Goal: Transaction & Acquisition: Purchase product/service

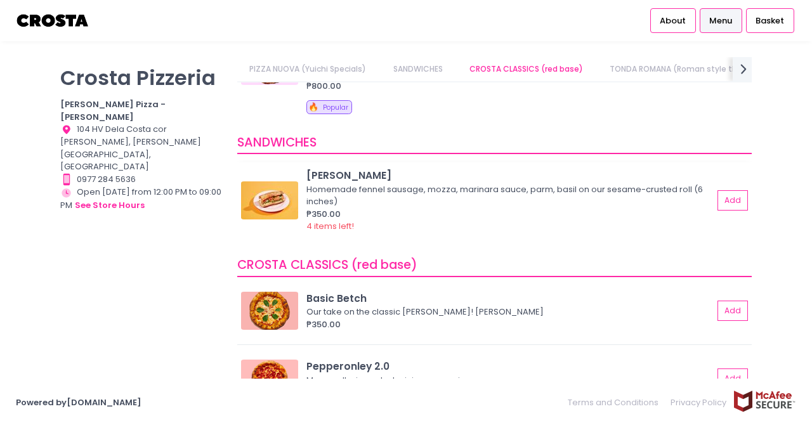
scroll to position [270, 0]
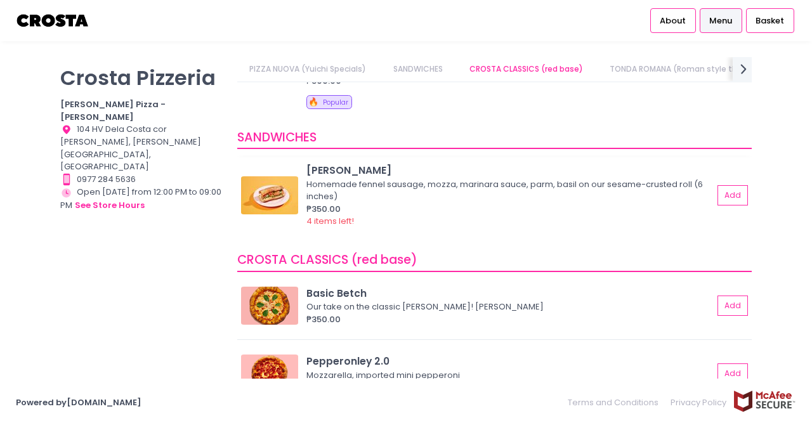
click at [275, 206] on img at bounding box center [269, 195] width 57 height 38
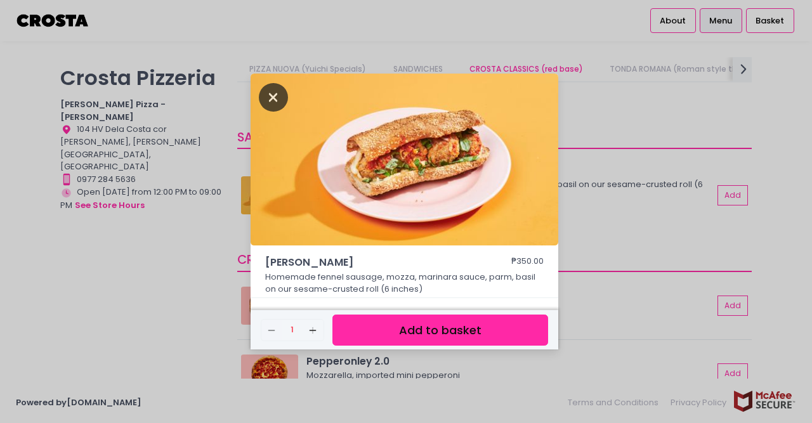
click at [280, 102] on icon "Close" at bounding box center [273, 97] width 29 height 29
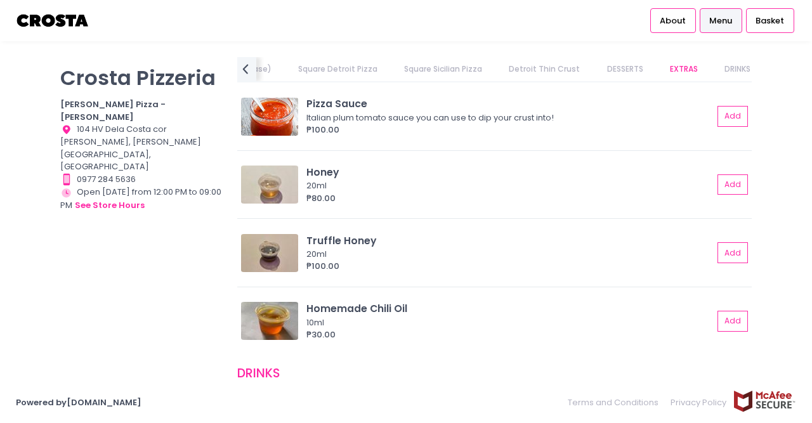
scroll to position [2637, 0]
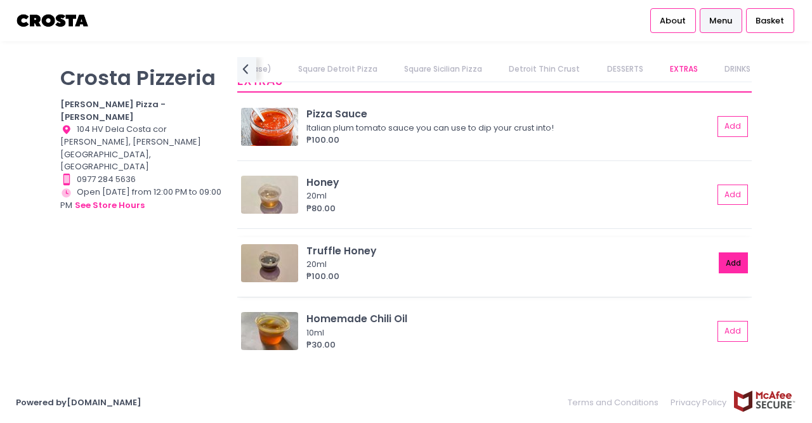
click at [723, 265] on button "Add" at bounding box center [733, 263] width 29 height 21
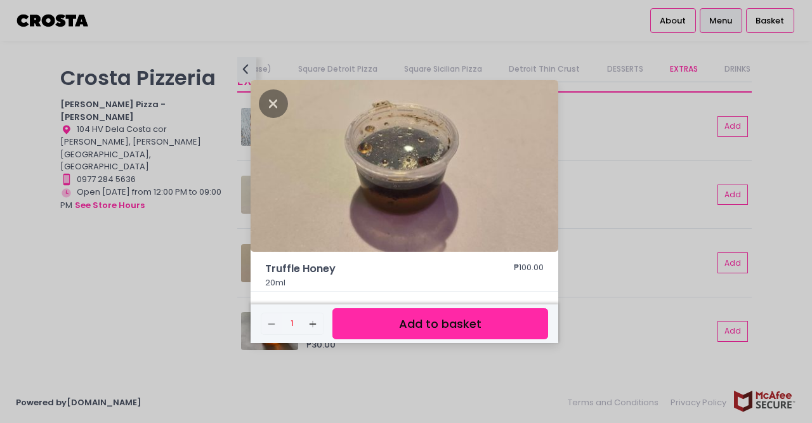
click at [452, 326] on button "Add to basket" at bounding box center [441, 323] width 216 height 31
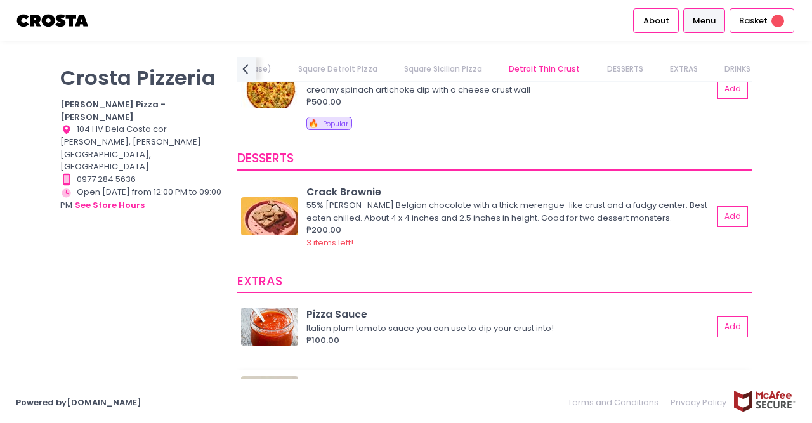
scroll to position [2427, 0]
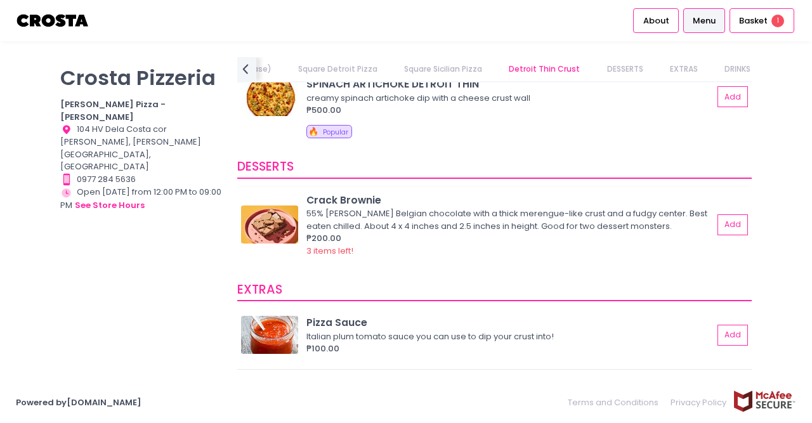
click at [282, 233] on img at bounding box center [269, 225] width 57 height 38
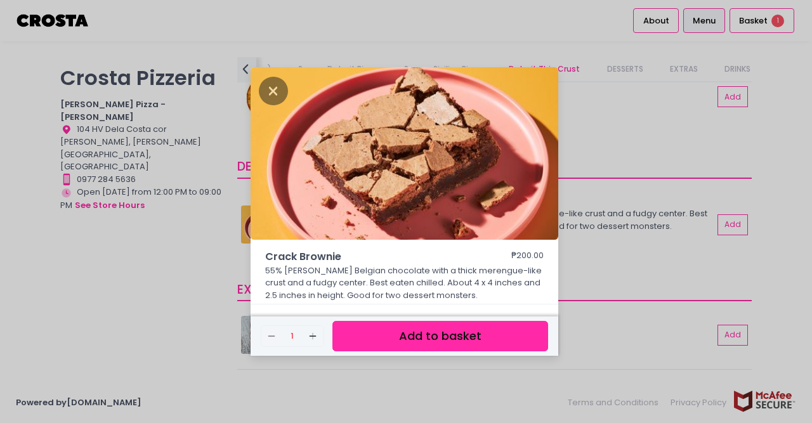
click at [168, 308] on div "Crack Brownie ₱200.00 55% [PERSON_NAME] Belgian chocolate with a thick merengue…" at bounding box center [406, 211] width 812 height 423
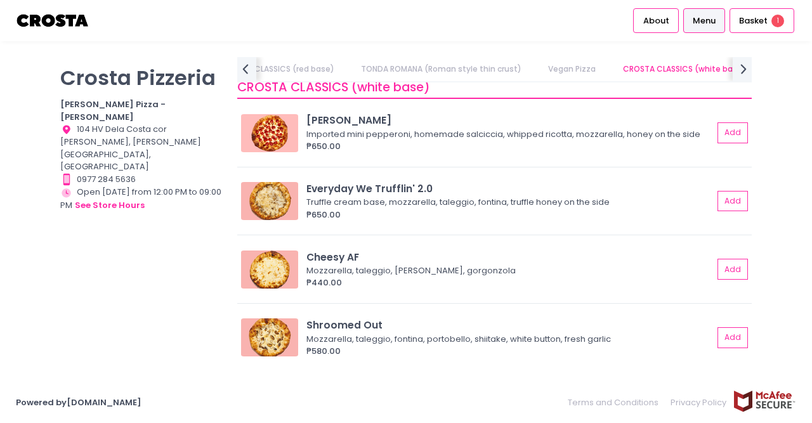
scroll to position [1174, 0]
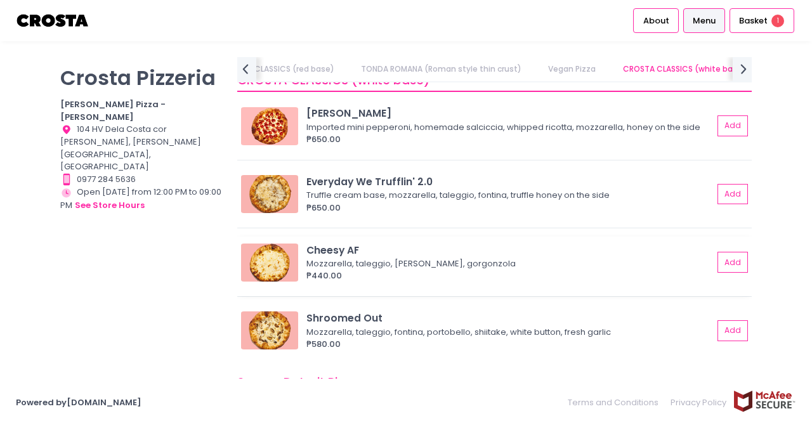
click at [445, 270] on div "Mozzarella, taleggio, [PERSON_NAME], gorgonzola" at bounding box center [507, 264] width 403 height 13
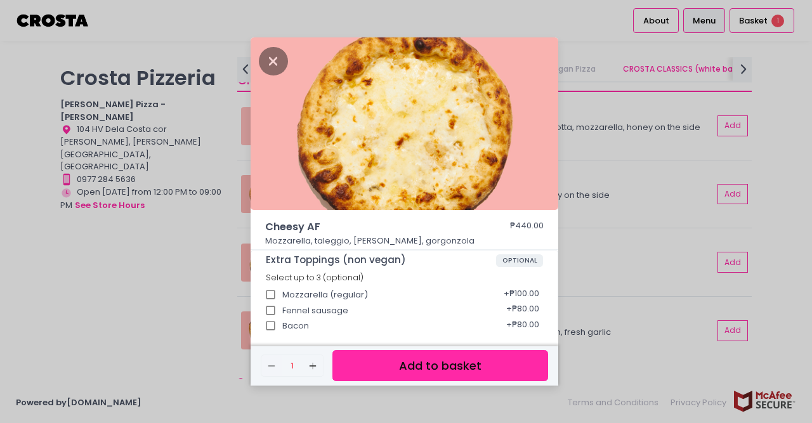
click at [157, 257] on div "Cheesy AF ₱440.00 Mozzarella, taleggio, [PERSON_NAME], gorgonzola Extra Topping…" at bounding box center [406, 211] width 812 height 423
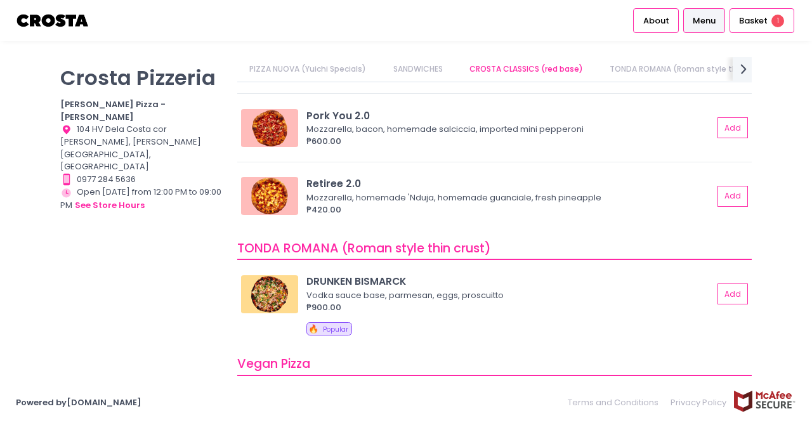
scroll to position [552, 0]
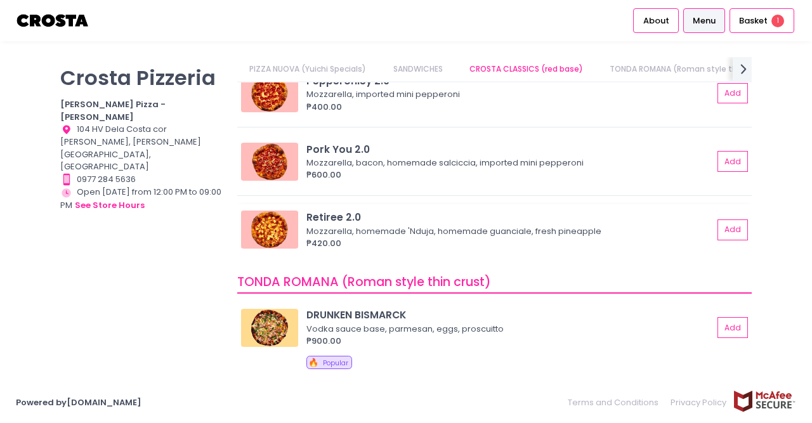
click at [263, 237] on img at bounding box center [269, 230] width 57 height 38
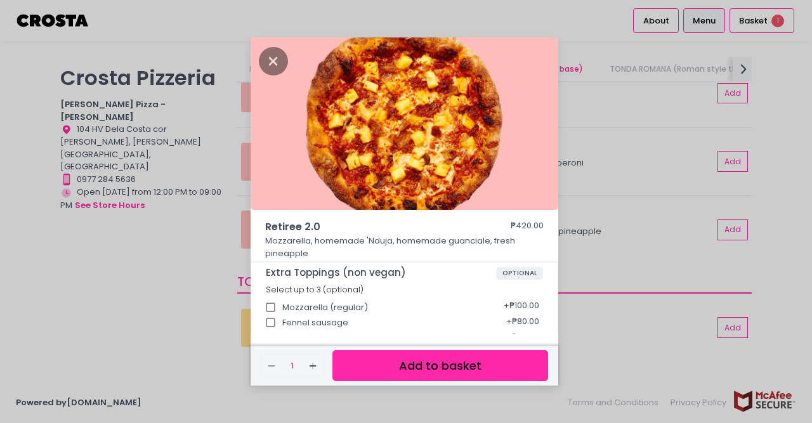
click at [378, 239] on p "Mozzarella, homemade 'Nduja, homemade guanciale, fresh pineapple" at bounding box center [404, 247] width 279 height 25
copy p "Nduja"
click at [275, 64] on icon "Close" at bounding box center [273, 61] width 29 height 29
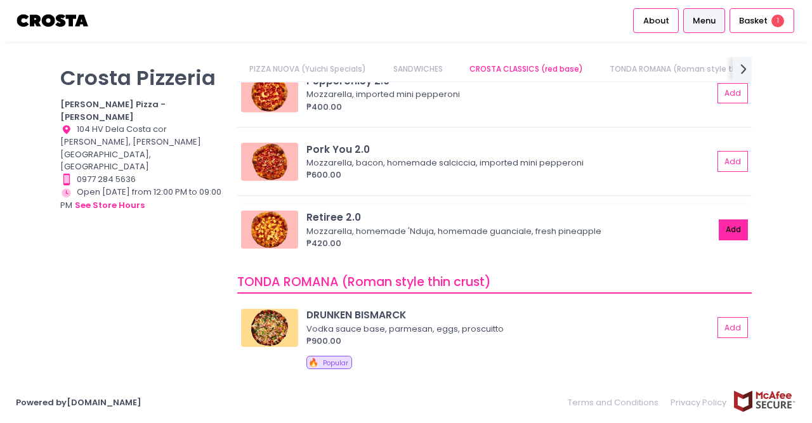
click at [730, 227] on button "Add" at bounding box center [733, 230] width 29 height 21
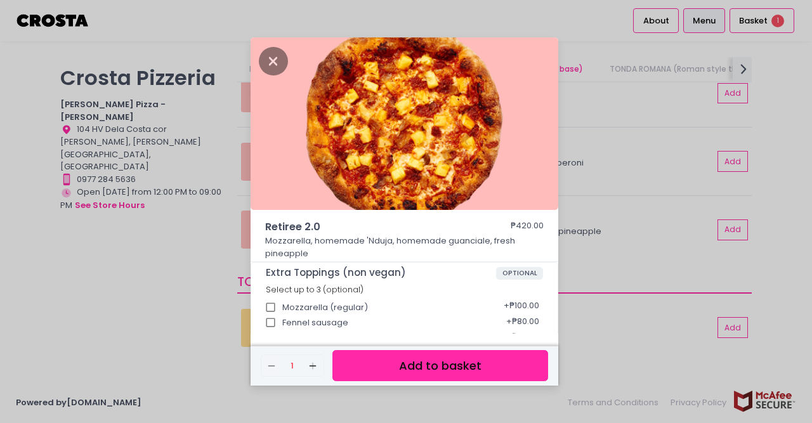
click at [412, 366] on button "Add to basket" at bounding box center [441, 365] width 216 height 31
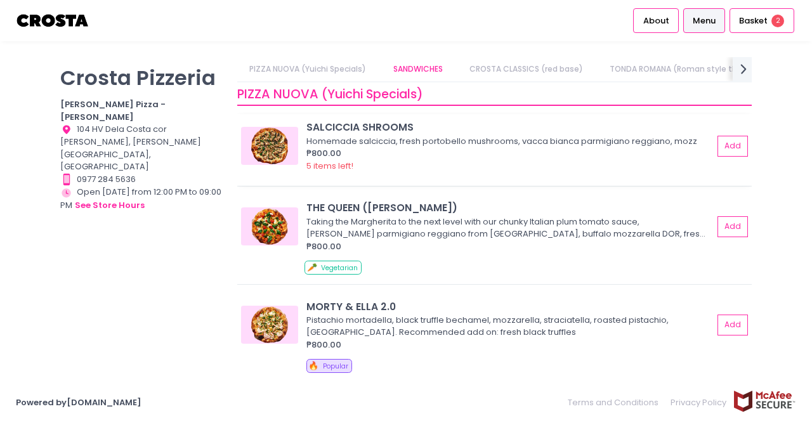
scroll to position [6, 0]
click at [441, 239] on div "Taking the Margherita to the next level with our chunky Italian plum tomato sau…" at bounding box center [507, 228] width 403 height 25
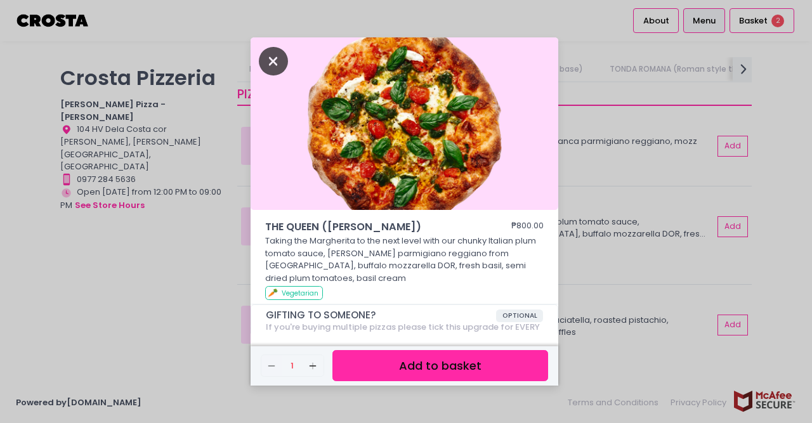
click at [273, 58] on icon "Close" at bounding box center [273, 61] width 29 height 29
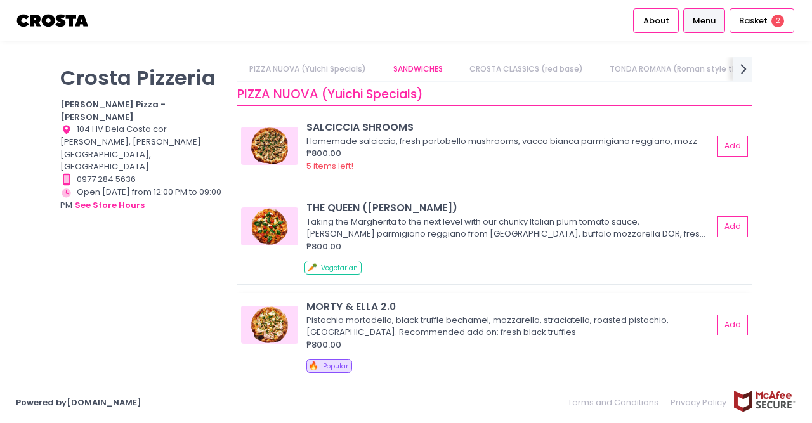
click at [277, 327] on img at bounding box center [269, 325] width 57 height 38
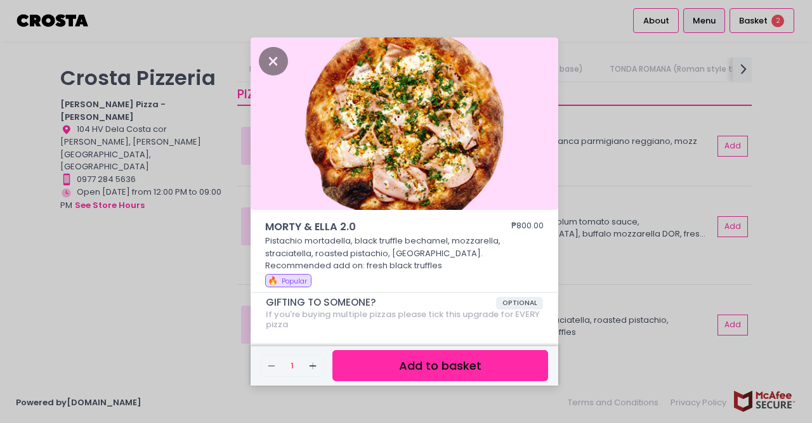
click at [161, 305] on div "MORTY & [PERSON_NAME] 2.0 ₱800.00 Pistachio mortadella, black truffle bechamel,…" at bounding box center [406, 211] width 812 height 423
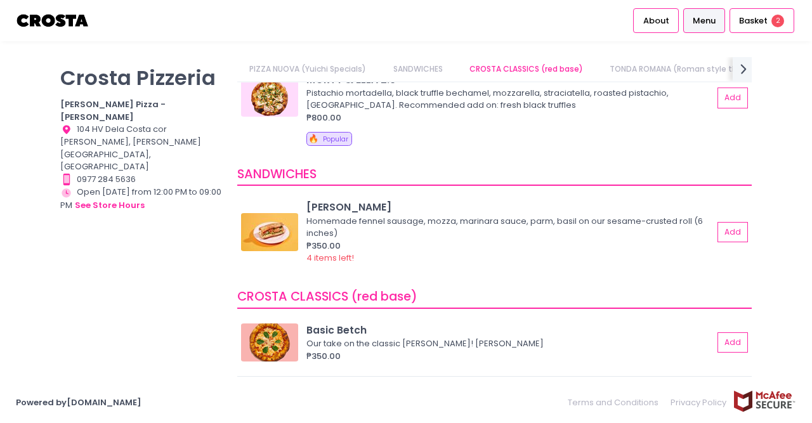
scroll to position [0, 0]
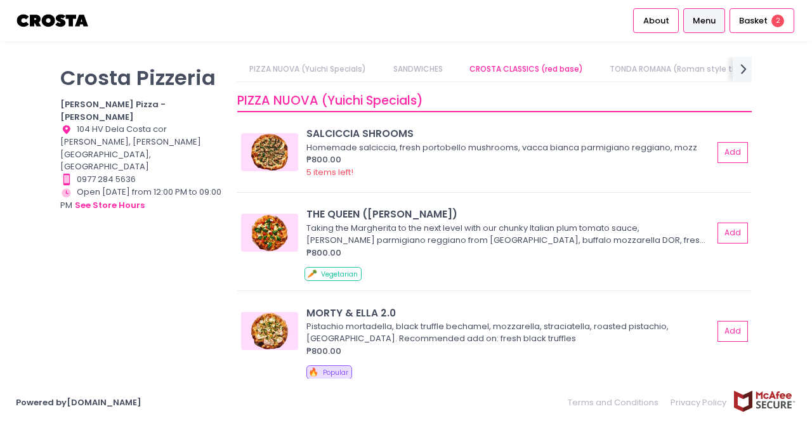
click at [331, 69] on link "PIZZA NUOVA (Yuichi Specials)" at bounding box center [308, 69] width 142 height 24
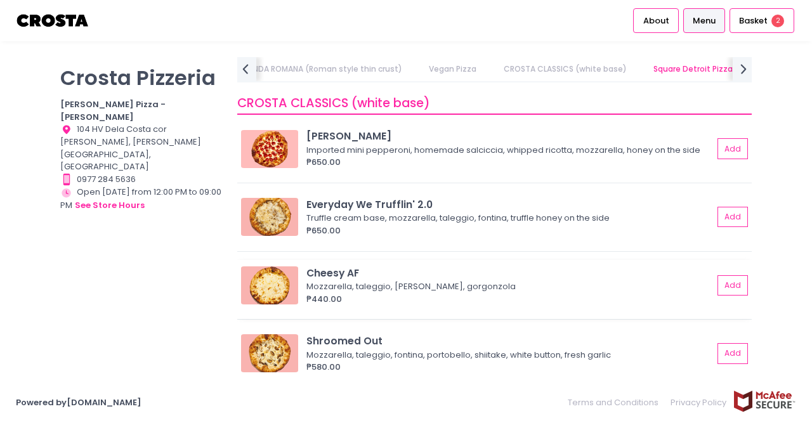
scroll to position [1150, 0]
click at [742, 145] on button "Add" at bounding box center [733, 149] width 29 height 21
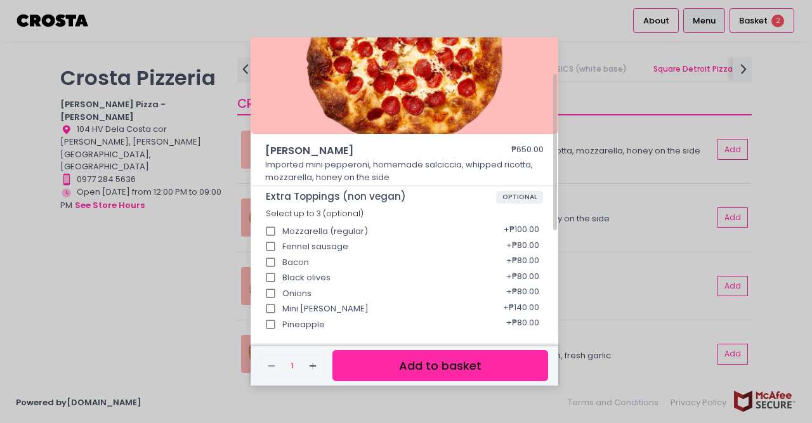
scroll to position [102, 0]
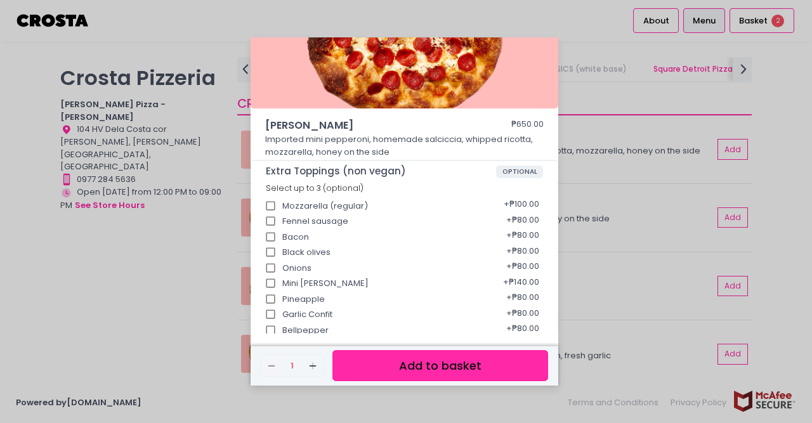
click at [411, 361] on button "Add to basket" at bounding box center [441, 365] width 216 height 31
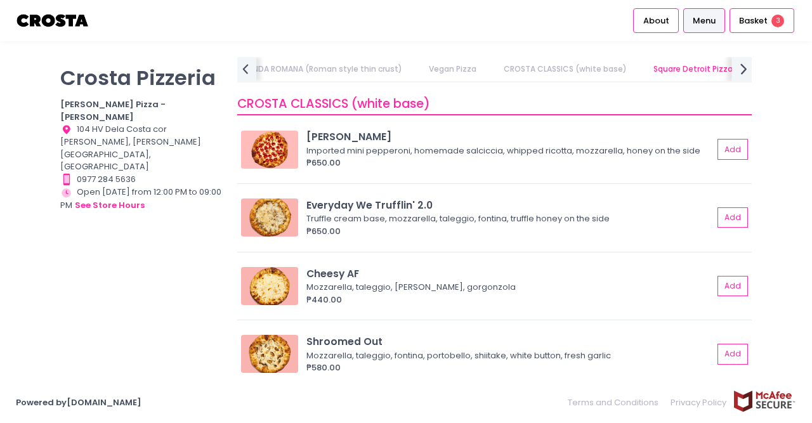
click at [742, 72] on icon "next Created with Sketch." at bounding box center [744, 69] width 18 height 18
click at [742, 72] on link "DRINKS" at bounding box center [738, 69] width 51 height 24
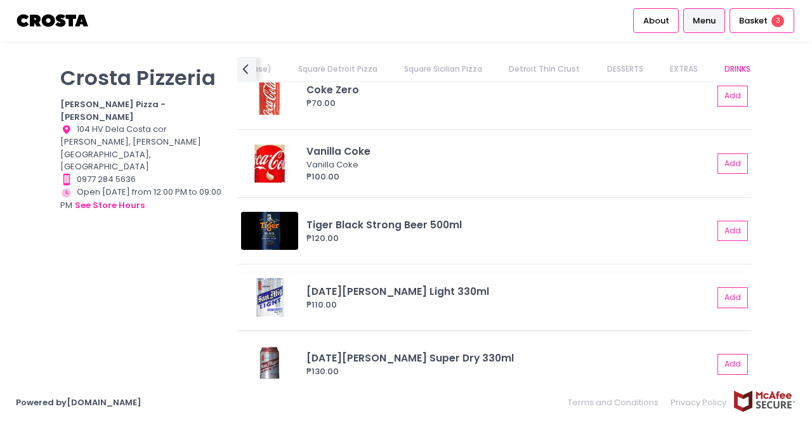
scroll to position [3190, 0]
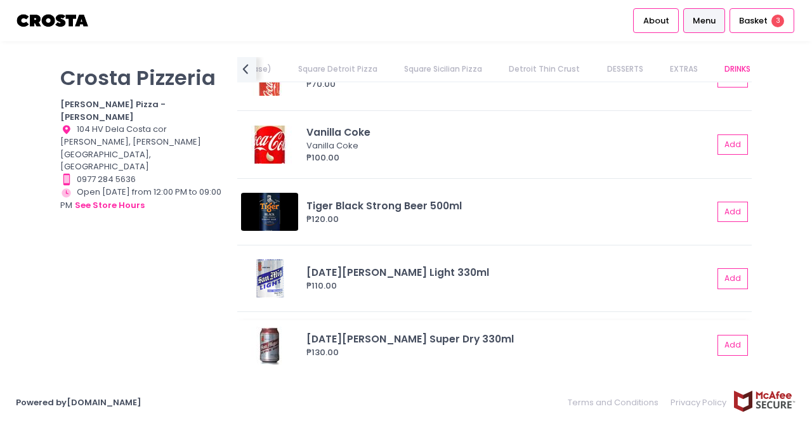
click at [261, 350] on img at bounding box center [269, 346] width 57 height 38
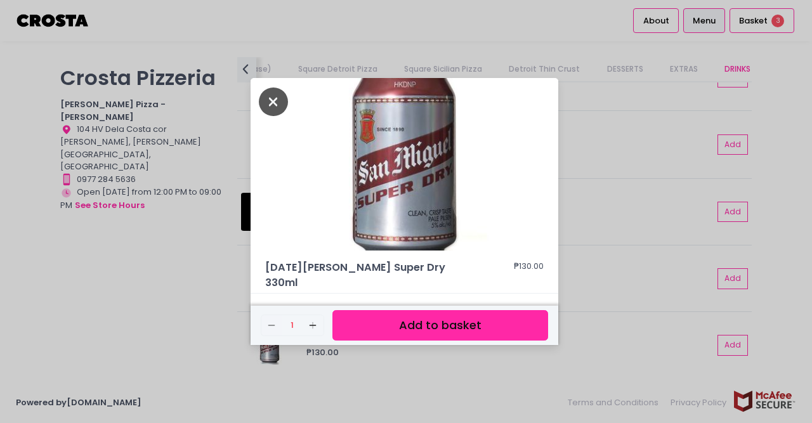
click at [272, 112] on icon "Close" at bounding box center [273, 102] width 29 height 29
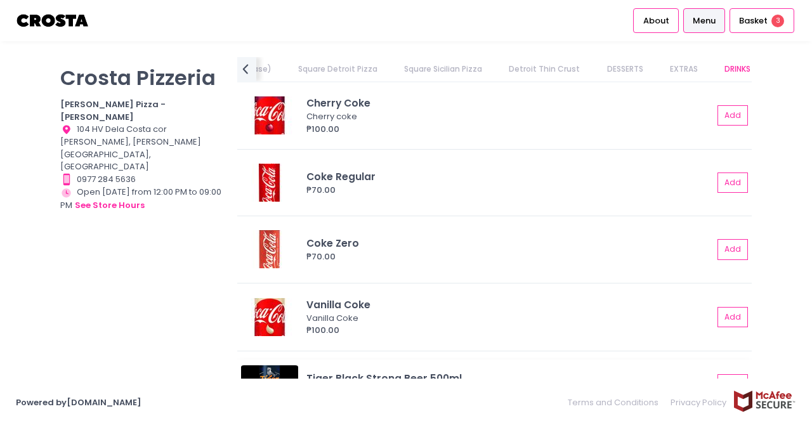
scroll to position [3019, 0]
click at [758, 12] on div "Basket 3" at bounding box center [762, 20] width 65 height 25
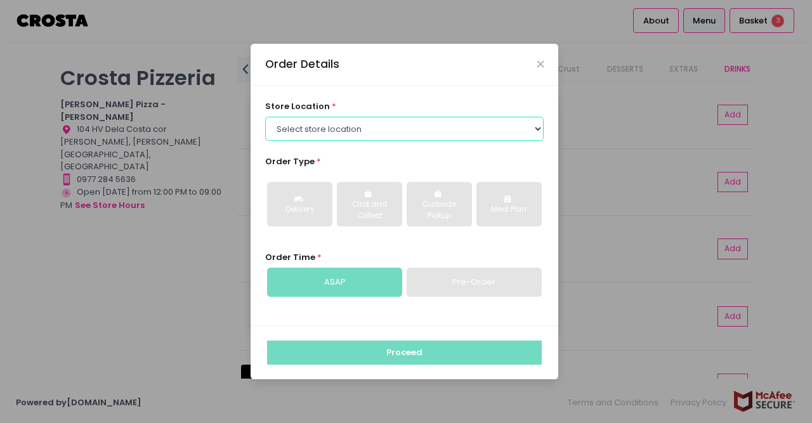
click at [265, 117] on select "Select store location [PERSON_NAME] Pizza - [PERSON_NAME] Pizza - [GEOGRAPHIC_D…" at bounding box center [404, 129] width 279 height 24
select select "5fabb2e53664a8677beaeb89"
click option "[PERSON_NAME] Pizza - [PERSON_NAME]" at bounding box center [0, 0] width 0 height 0
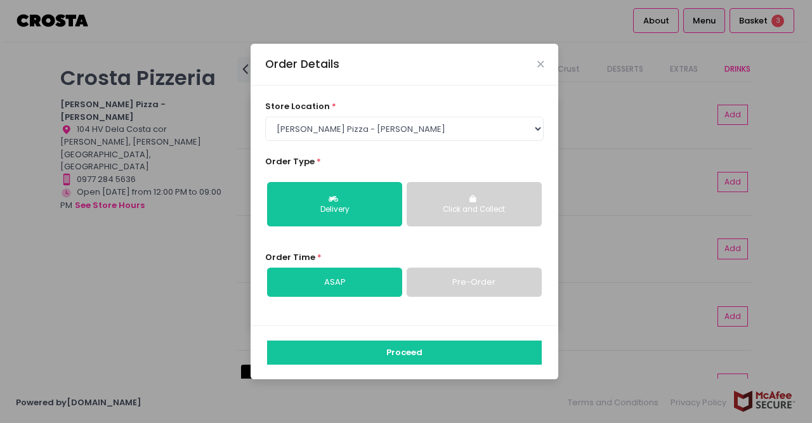
click at [455, 206] on div "Click and Collect" at bounding box center [474, 209] width 117 height 11
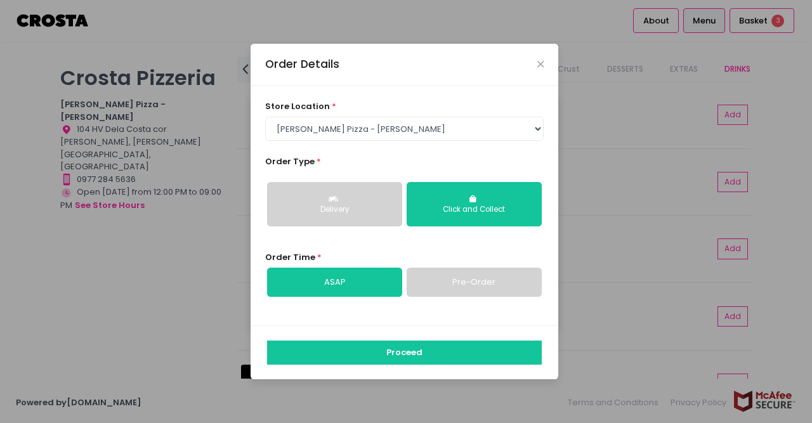
click at [357, 215] on div "Delivery" at bounding box center [334, 209] width 117 height 11
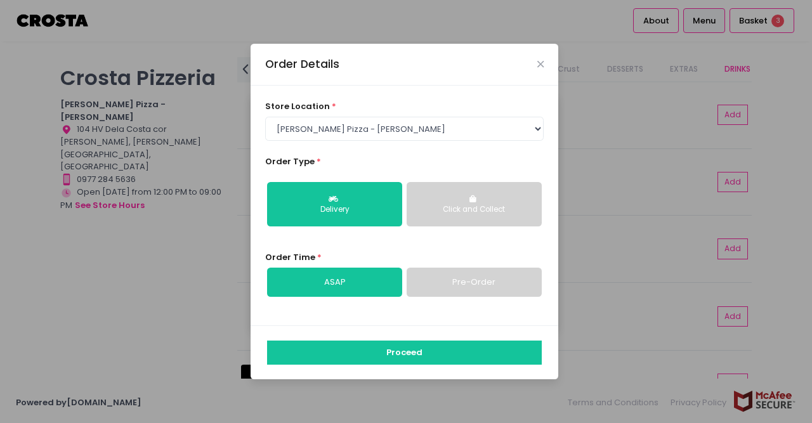
click at [442, 221] on button "Click and Collect" at bounding box center [474, 204] width 135 height 44
